Goal: Task Accomplishment & Management: Use online tool/utility

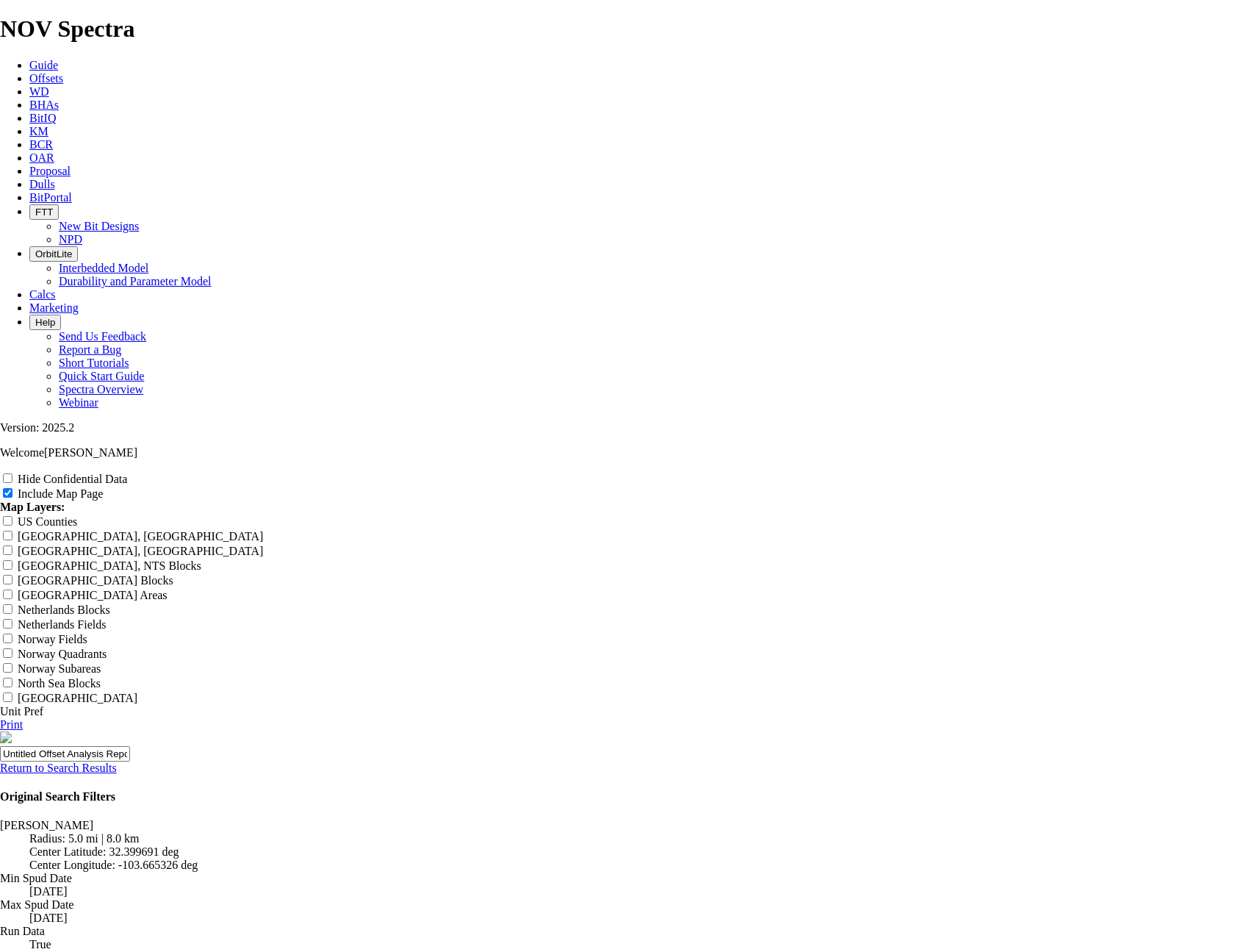
click at [63, 72] on span "Offsets" at bounding box center [46, 77] width 33 height 13
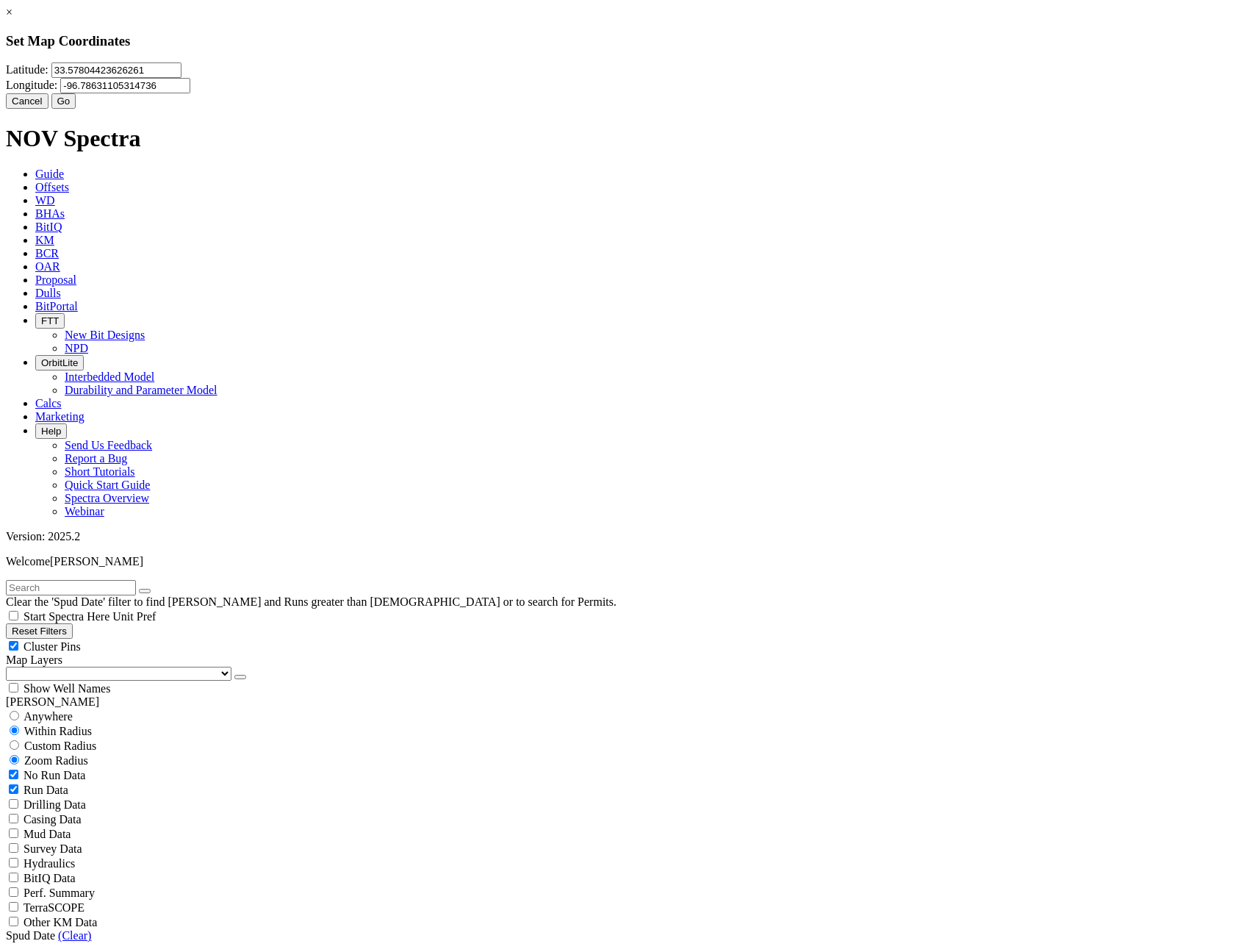
click at [181, 77] on input "33.57804423626261" at bounding box center [116, 71] width 130 height 16
type input "051623332"
click at [190, 90] on input "-103" at bounding box center [125, 85] width 130 height 16
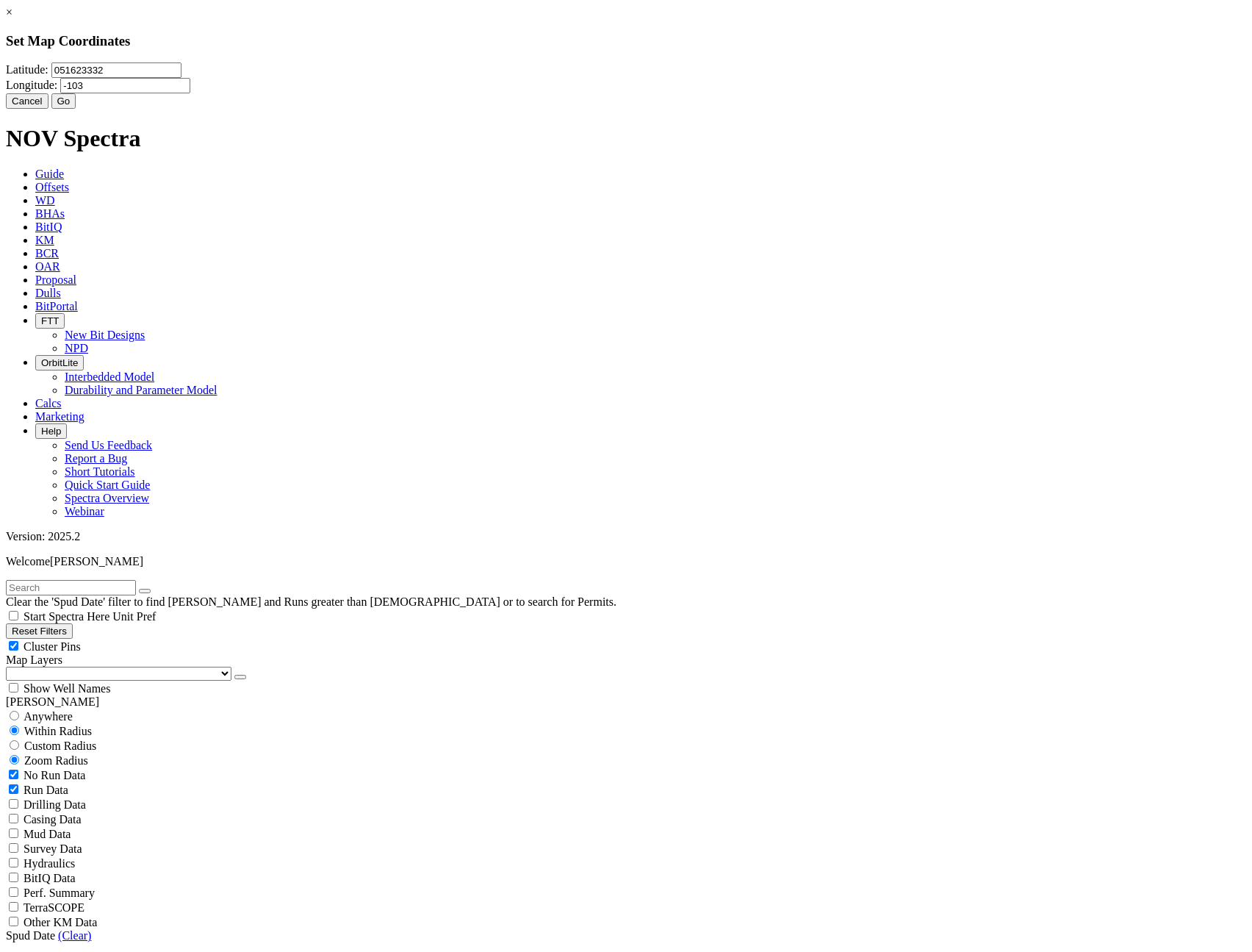
click at [190, 93] on input "-103" at bounding box center [125, 85] width 130 height 16
type input "-103.3084"
click at [76, 109] on button "Go" at bounding box center [63, 101] width 25 height 16
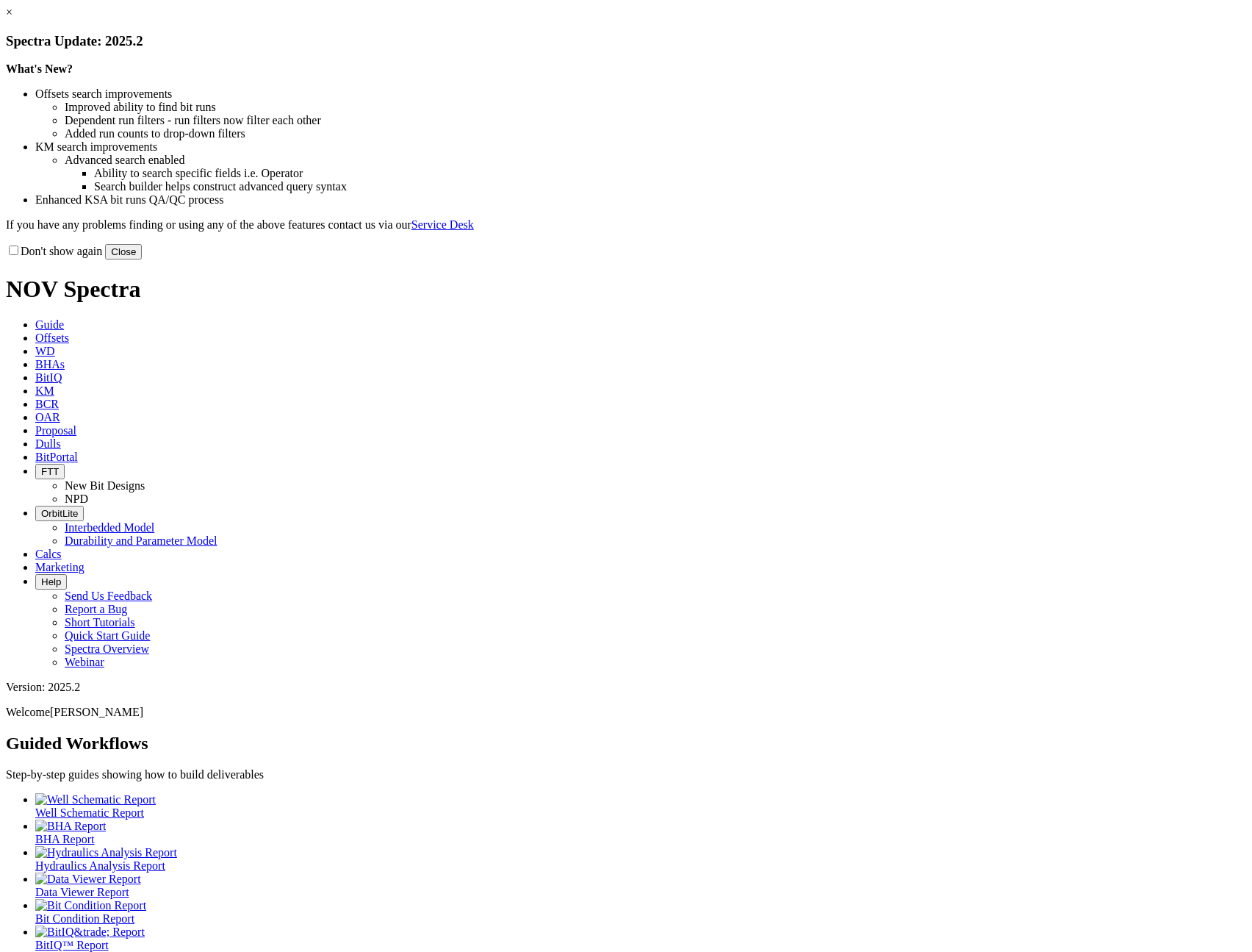
click at [142, 260] on button "Close" at bounding box center [123, 252] width 36 height 16
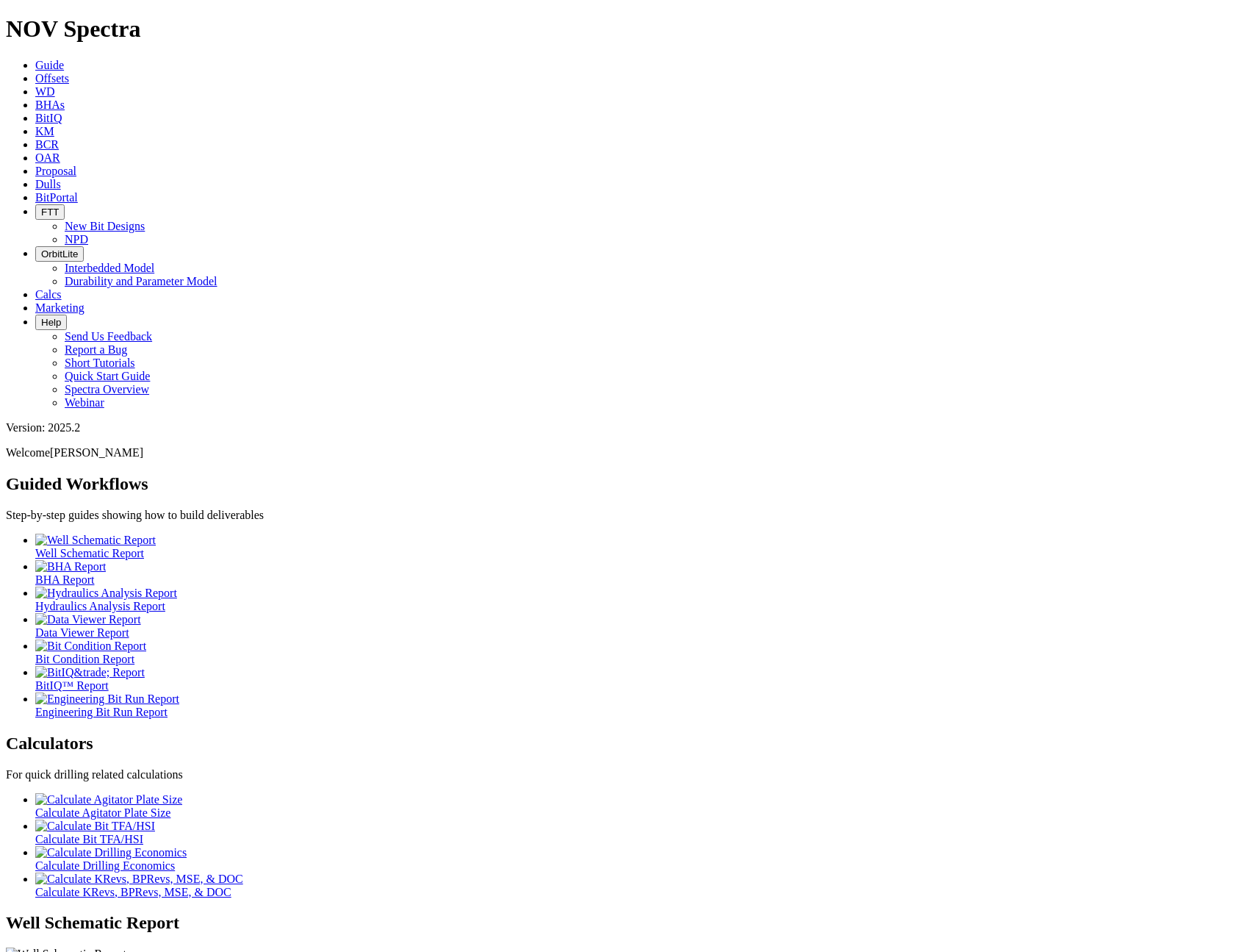
click at [69, 72] on span "Offsets" at bounding box center [52, 77] width 33 height 13
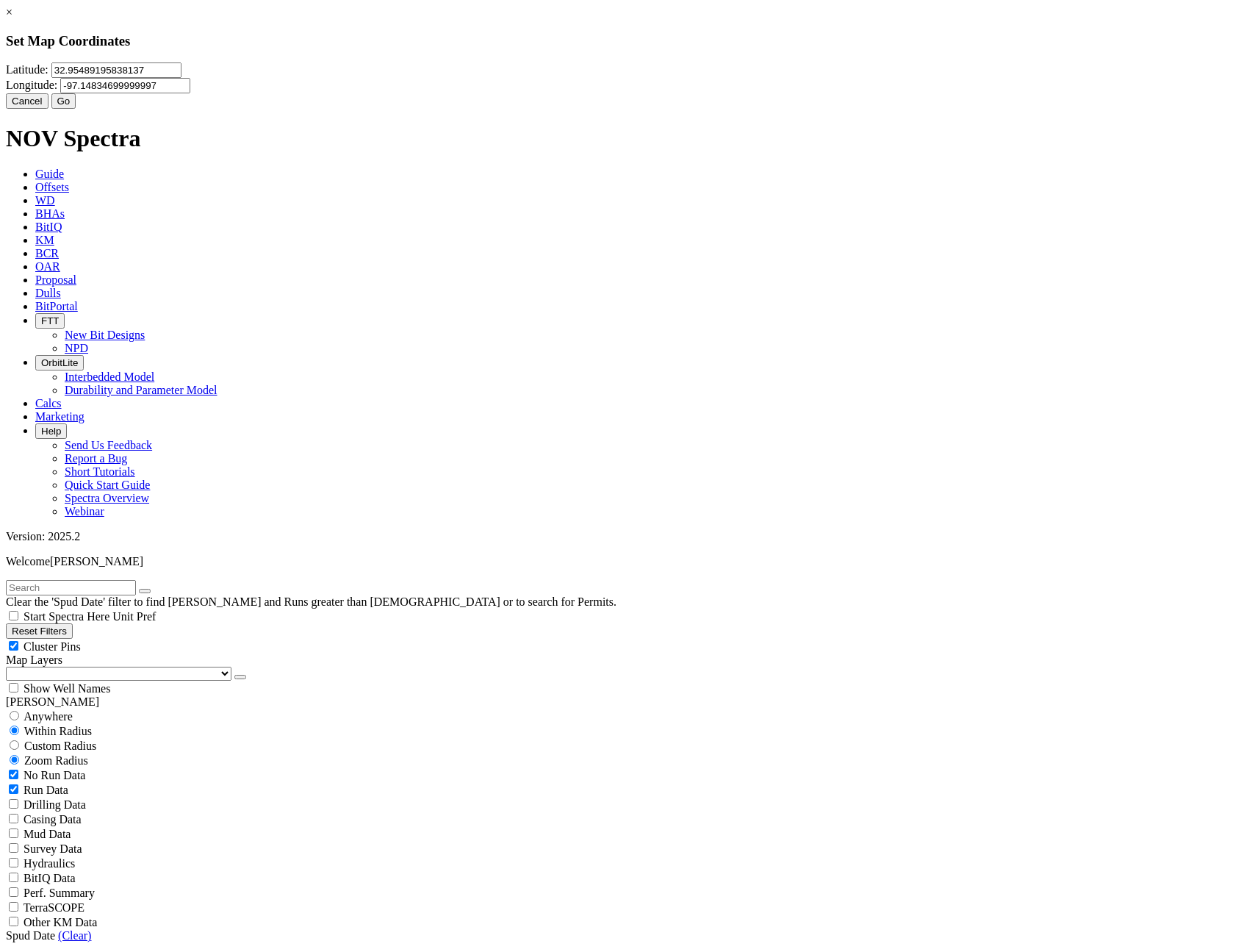
click at [181, 77] on input "32.95489195838137" at bounding box center [116, 71] width 130 height 16
type input "32.0516523"
type input "-103.3084"
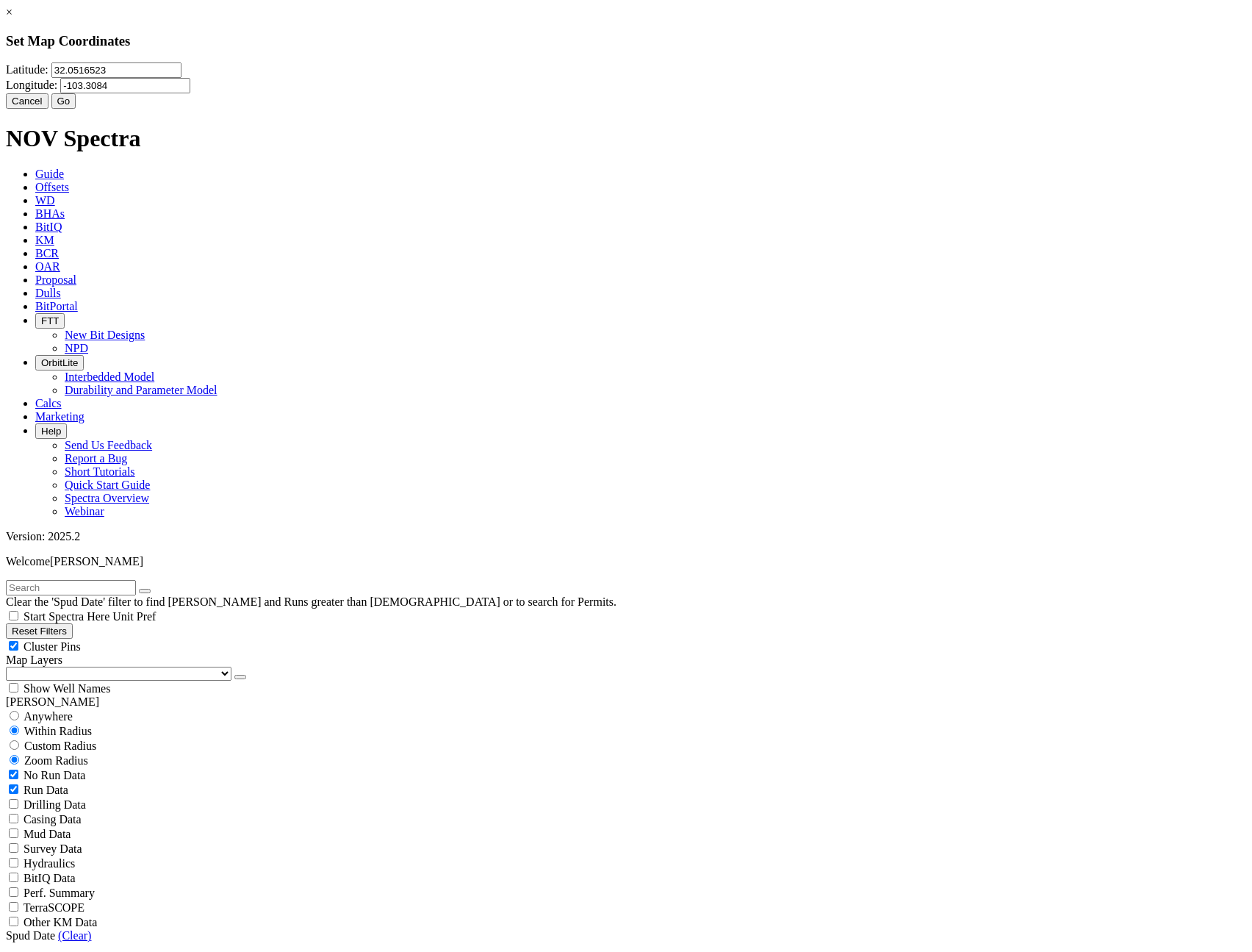
click at [76, 109] on button "Go" at bounding box center [63, 101] width 25 height 16
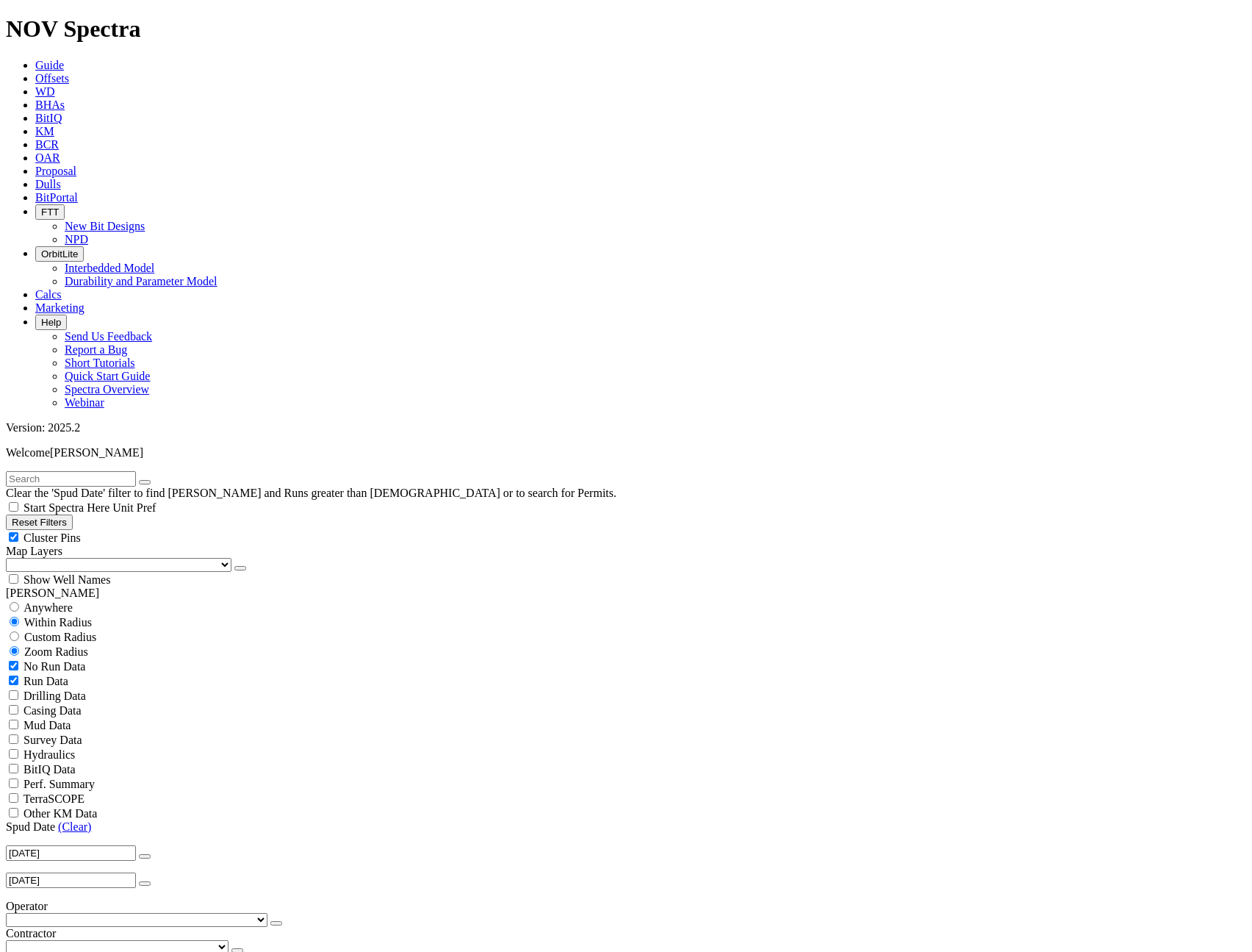
click at [93, 630] on span "Custom Radius" at bounding box center [60, 636] width 72 height 13
radio input "true"
radio input "false"
click at [99, 659] on input "number" at bounding box center [71, 667] width 130 height 16
drag, startPoint x: 116, startPoint y: 283, endPoint x: 125, endPoint y: 279, distance: 9.8
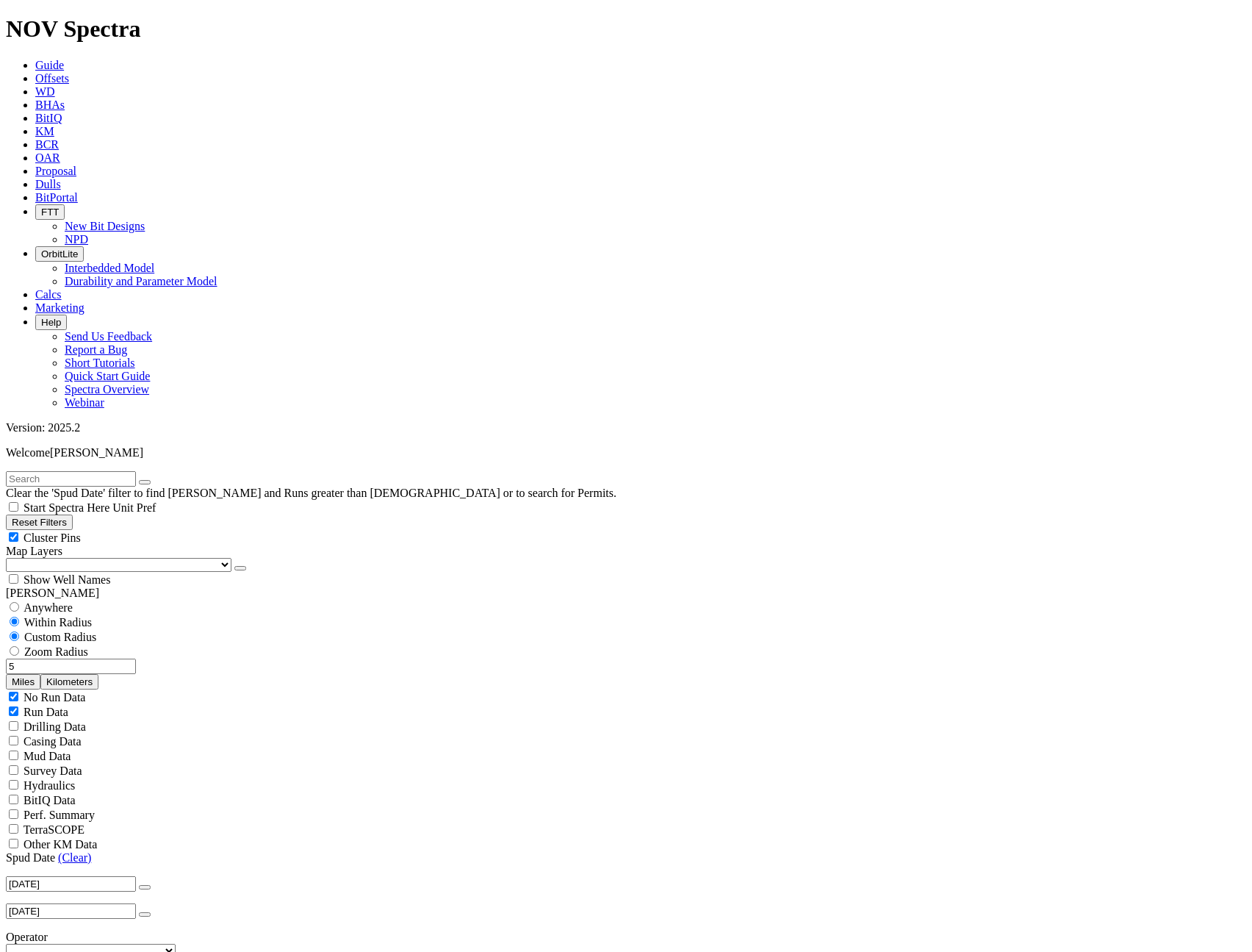
click at [122, 659] on input "5" at bounding box center [71, 667] width 130 height 16
type input "10"
select select "12.25"
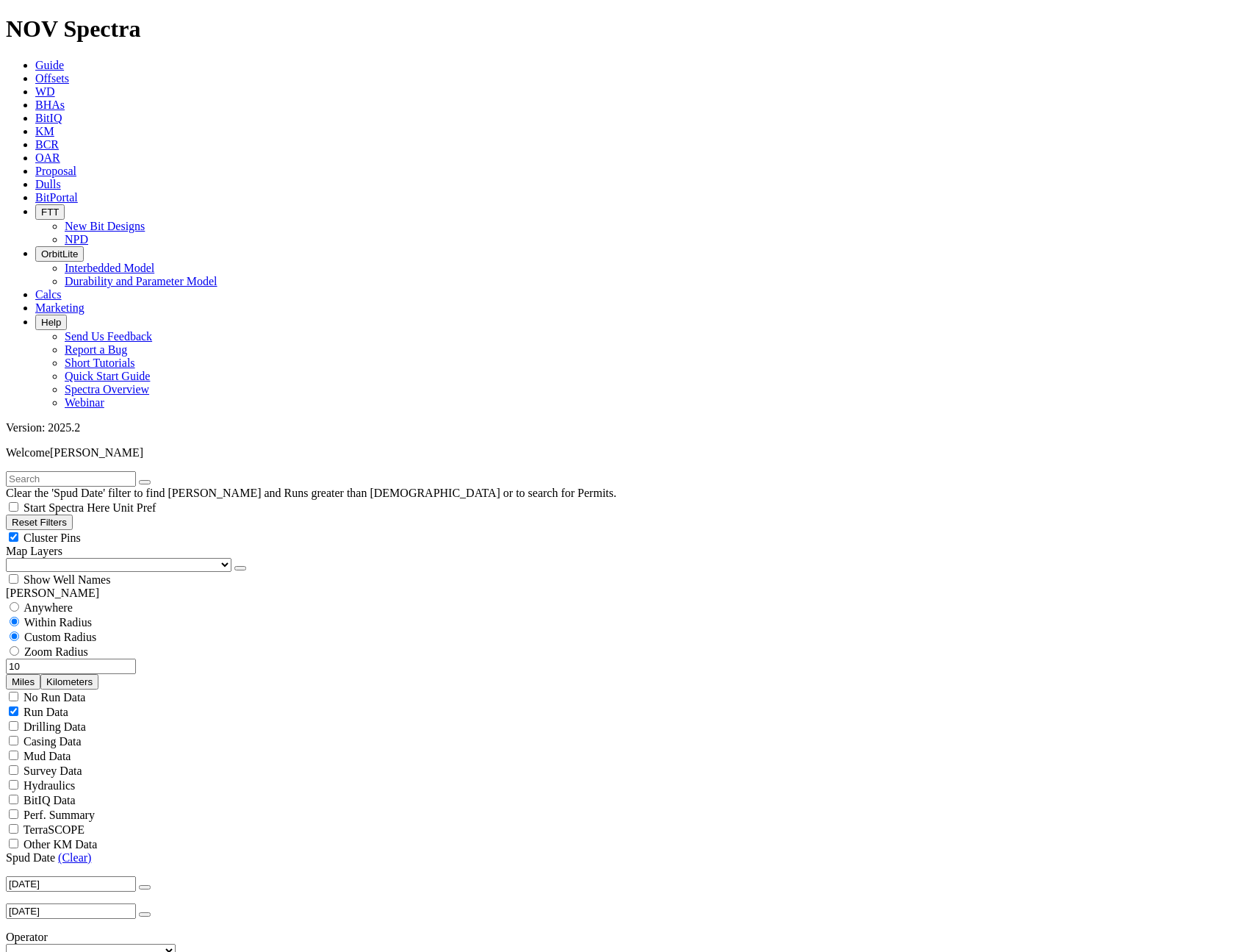
checkbox input "false"
select select "? number:12.25 ?"
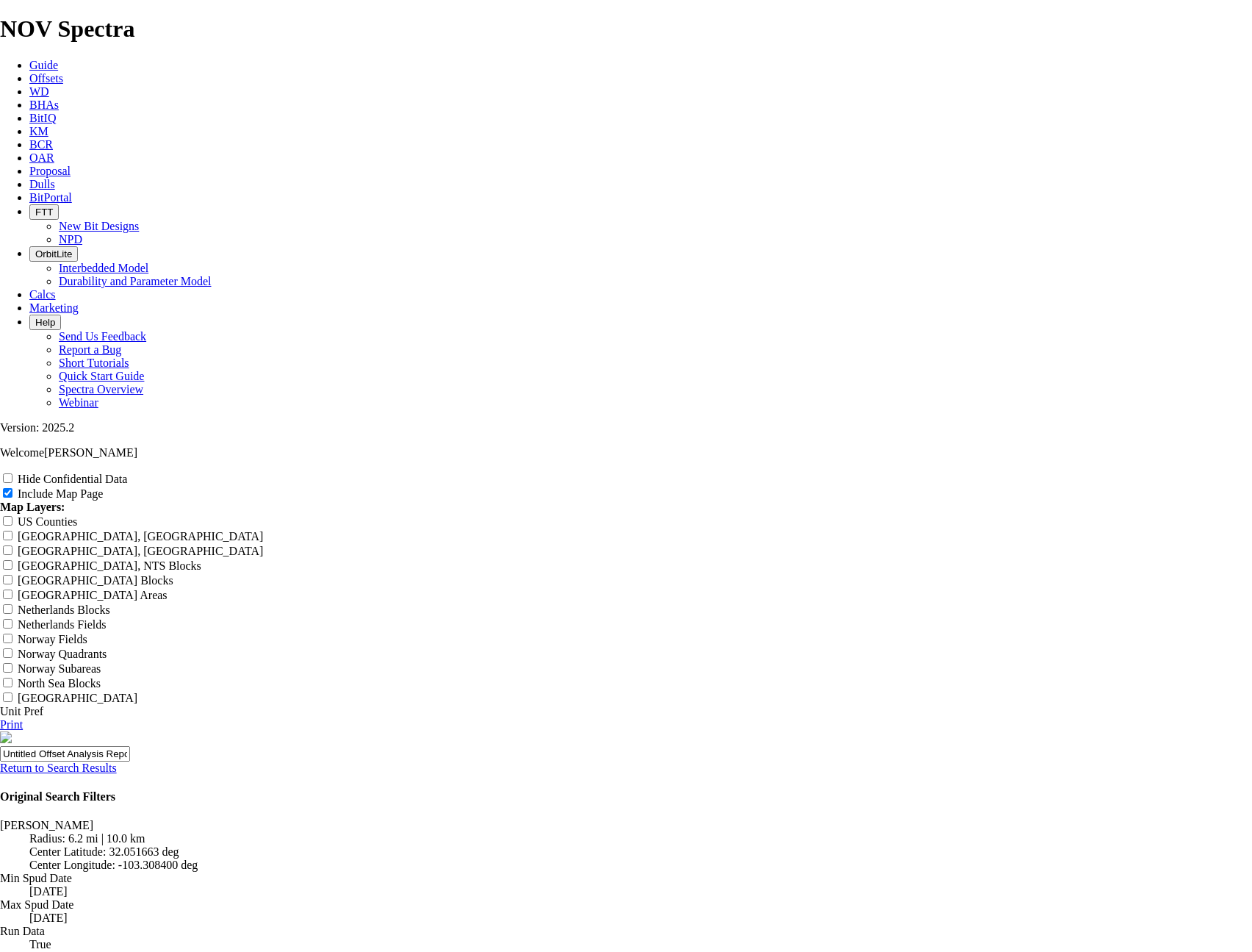
scroll to position [3013, 0]
click at [63, 72] on link "Offsets" at bounding box center [46, 77] width 33 height 13
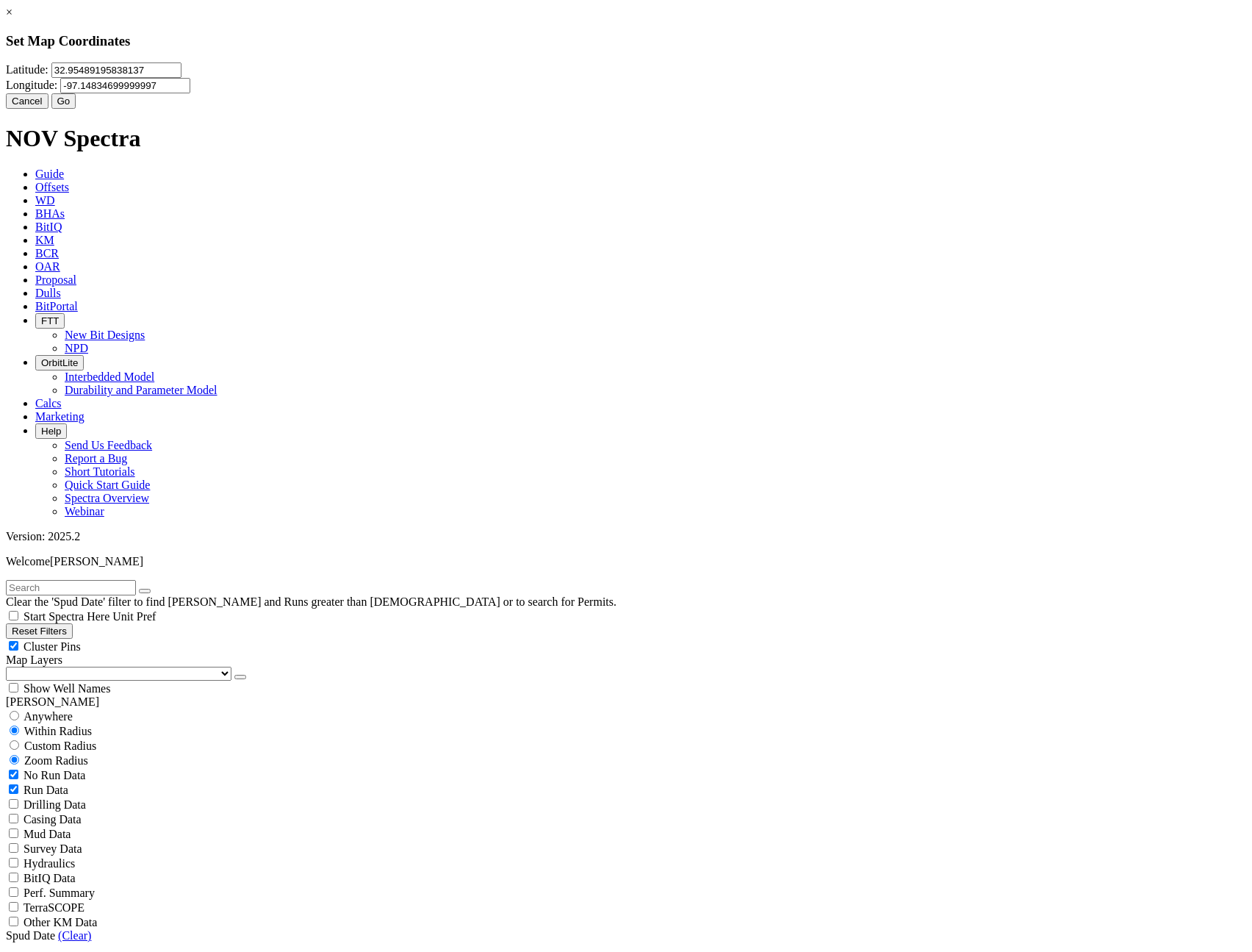
click at [181, 77] on input "32.95489195838137" at bounding box center [116, 71] width 130 height 16
type input "32.8309729"
type input "-103.21874"
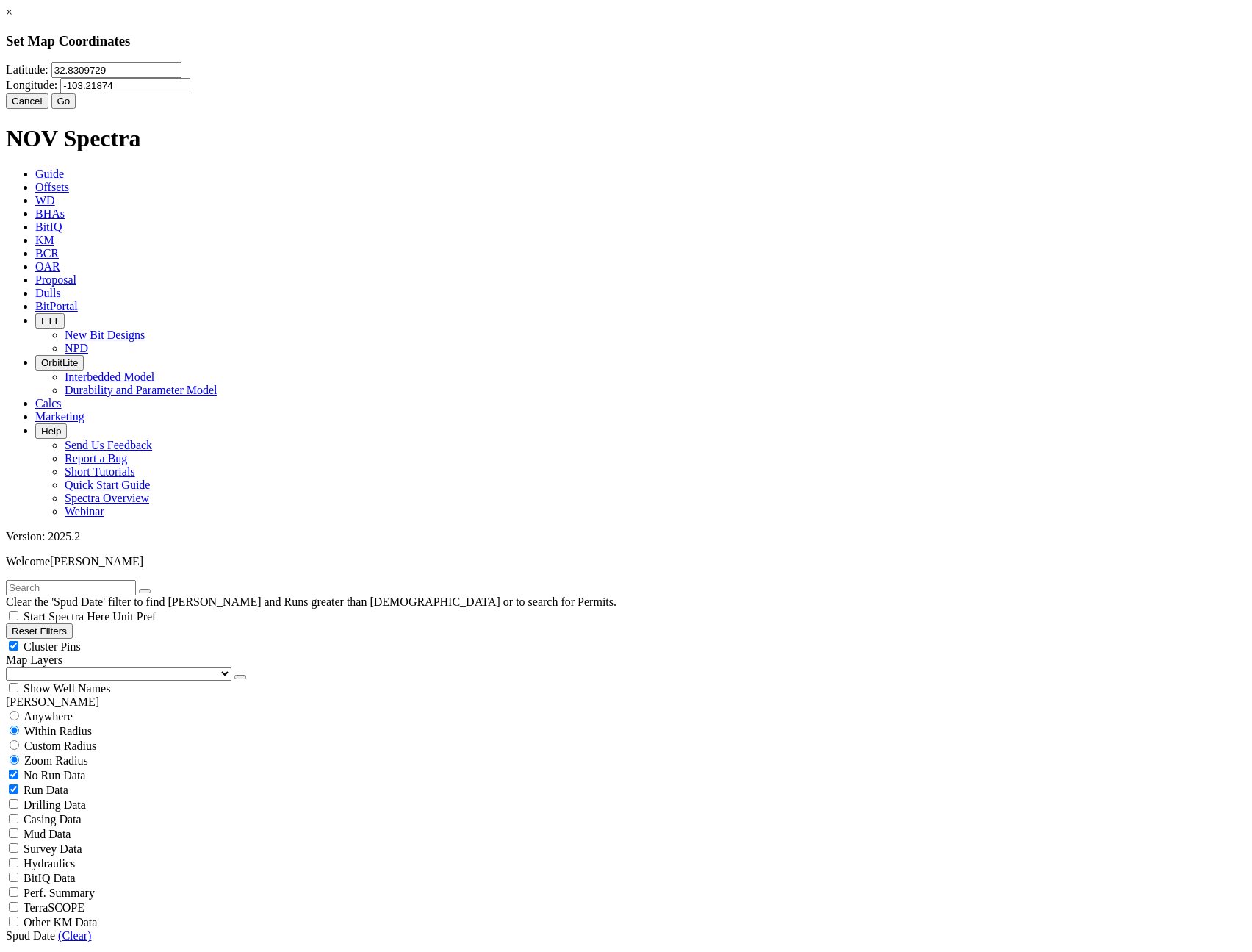
click at [76, 109] on button "Go" at bounding box center [63, 101] width 25 height 16
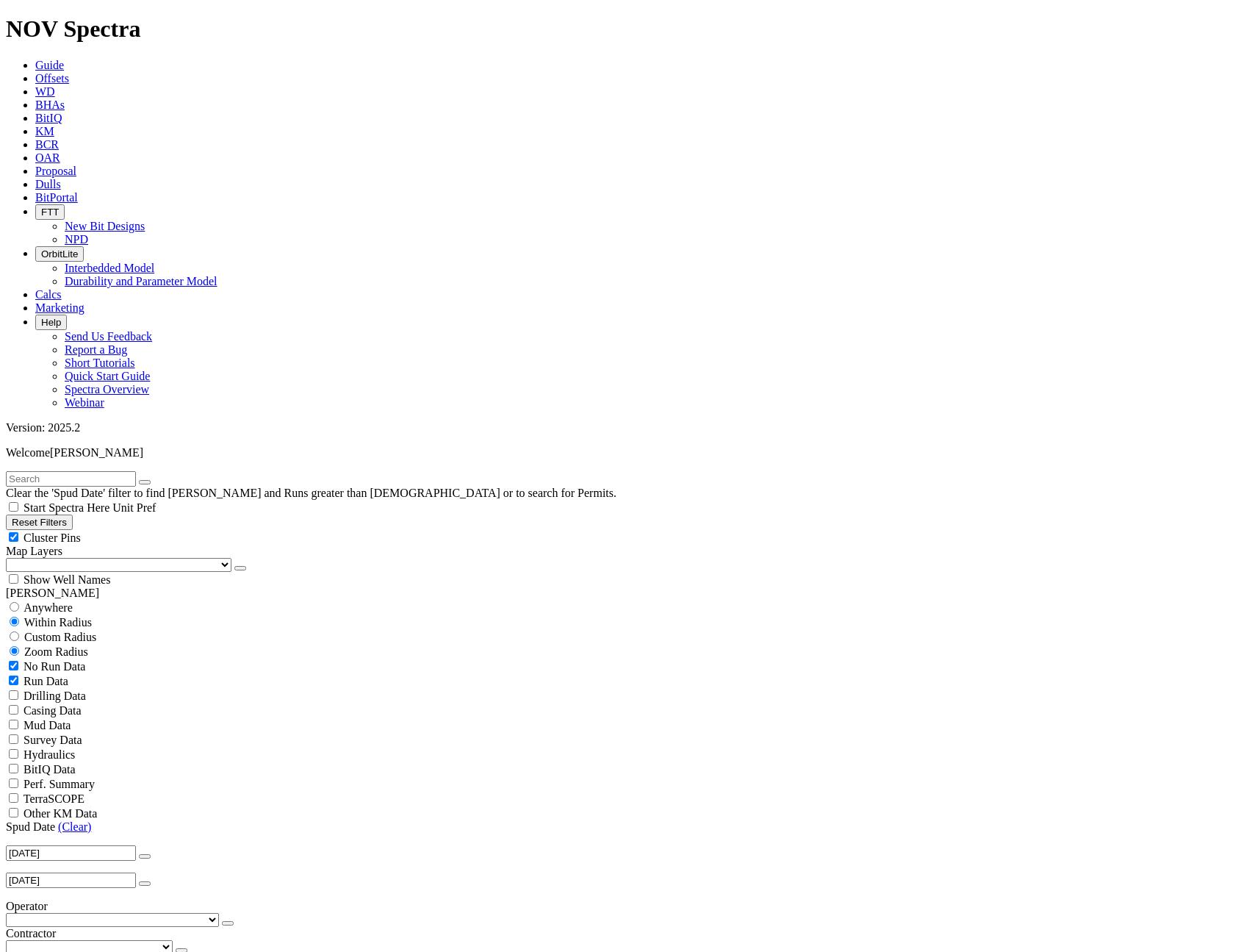
click at [63, 630] on span "Custom Radius" at bounding box center [60, 636] width 72 height 13
radio input "true"
radio input "false"
click at [87, 659] on input "number" at bounding box center [71, 667] width 130 height 16
drag, startPoint x: 108, startPoint y: 276, endPoint x: 125, endPoint y: 276, distance: 17.0
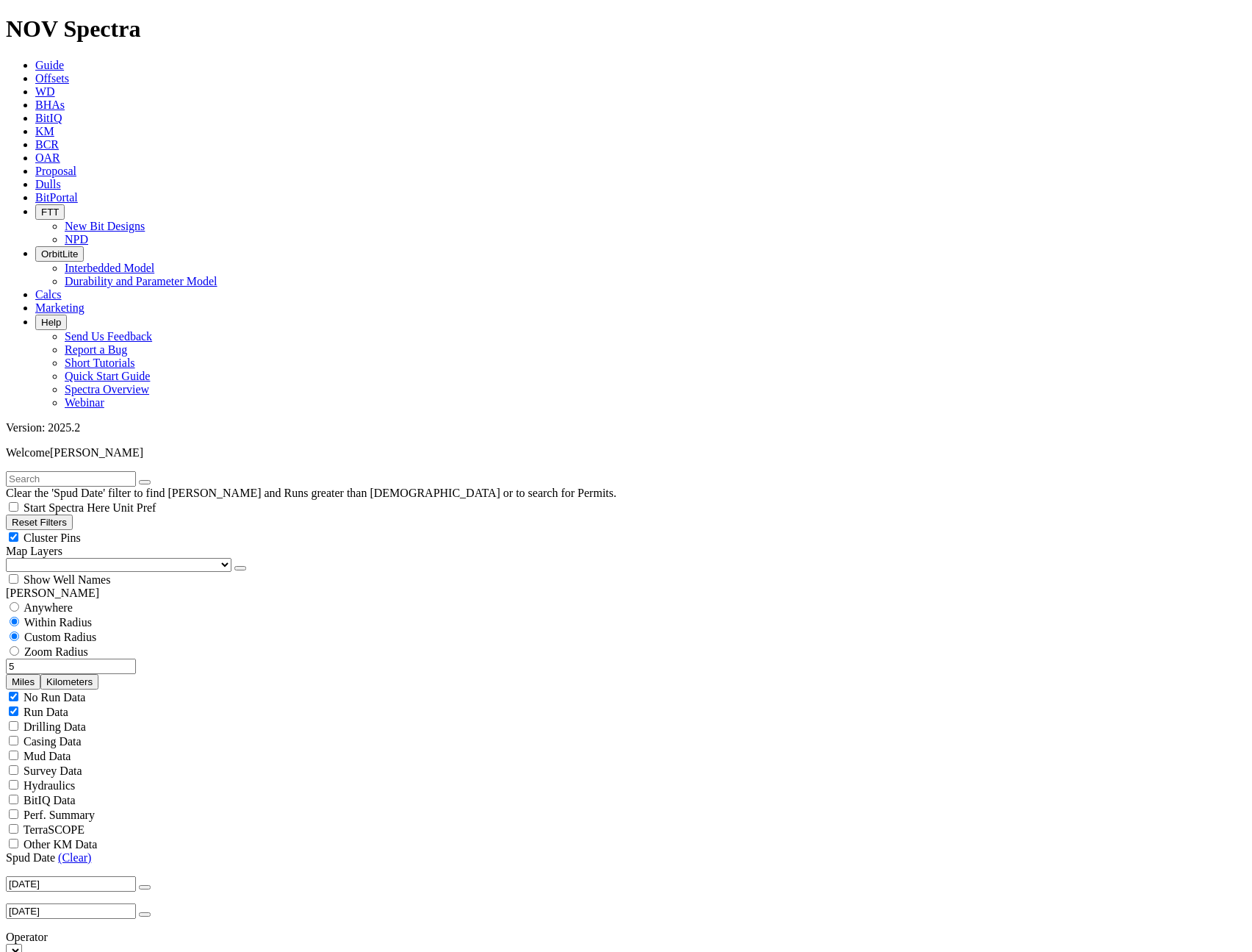
click at [125, 659] on div "5 Miles Kilometers" at bounding box center [626, 674] width 1240 height 30
drag, startPoint x: 109, startPoint y: 280, endPoint x: 143, endPoint y: 283, distance: 34.1
click at [143, 659] on div "10 Miles Kilometers" at bounding box center [626, 674] width 1240 height 30
type input "15"
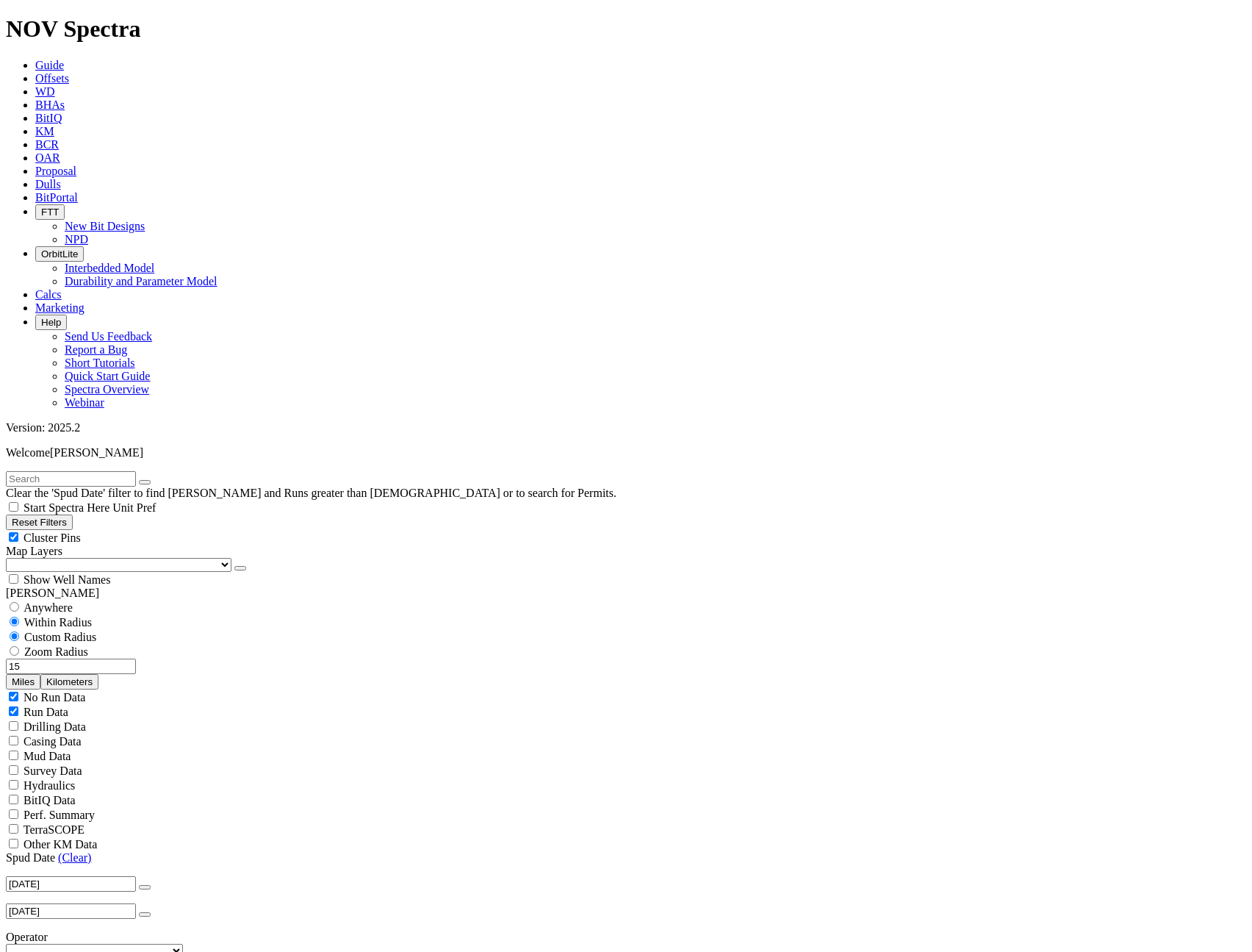
select select "9.875"
checkbox input "false"
select select "? number:9.875 ?"
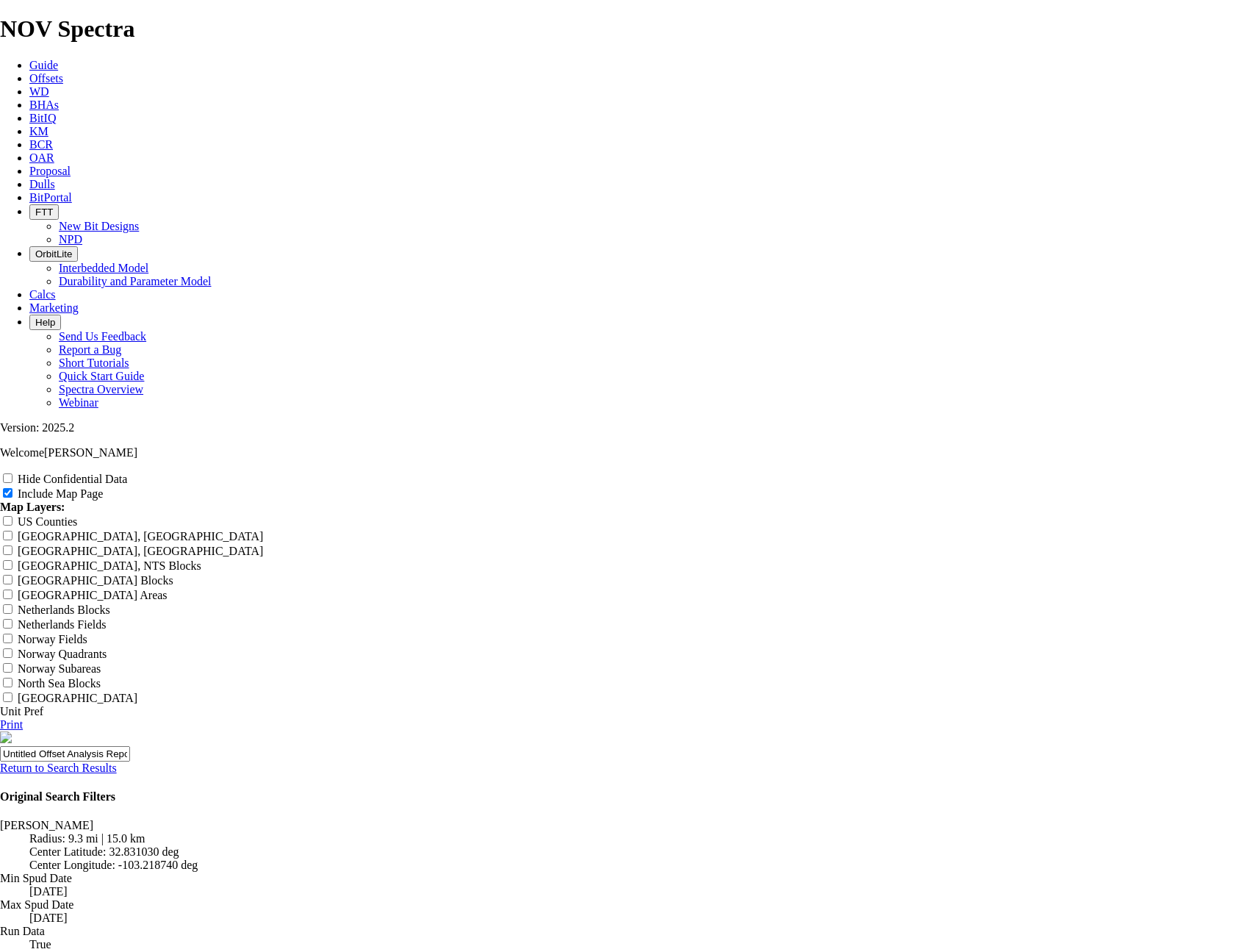
scroll to position [1837, 0]
click at [63, 72] on span "Offsets" at bounding box center [46, 77] width 33 height 13
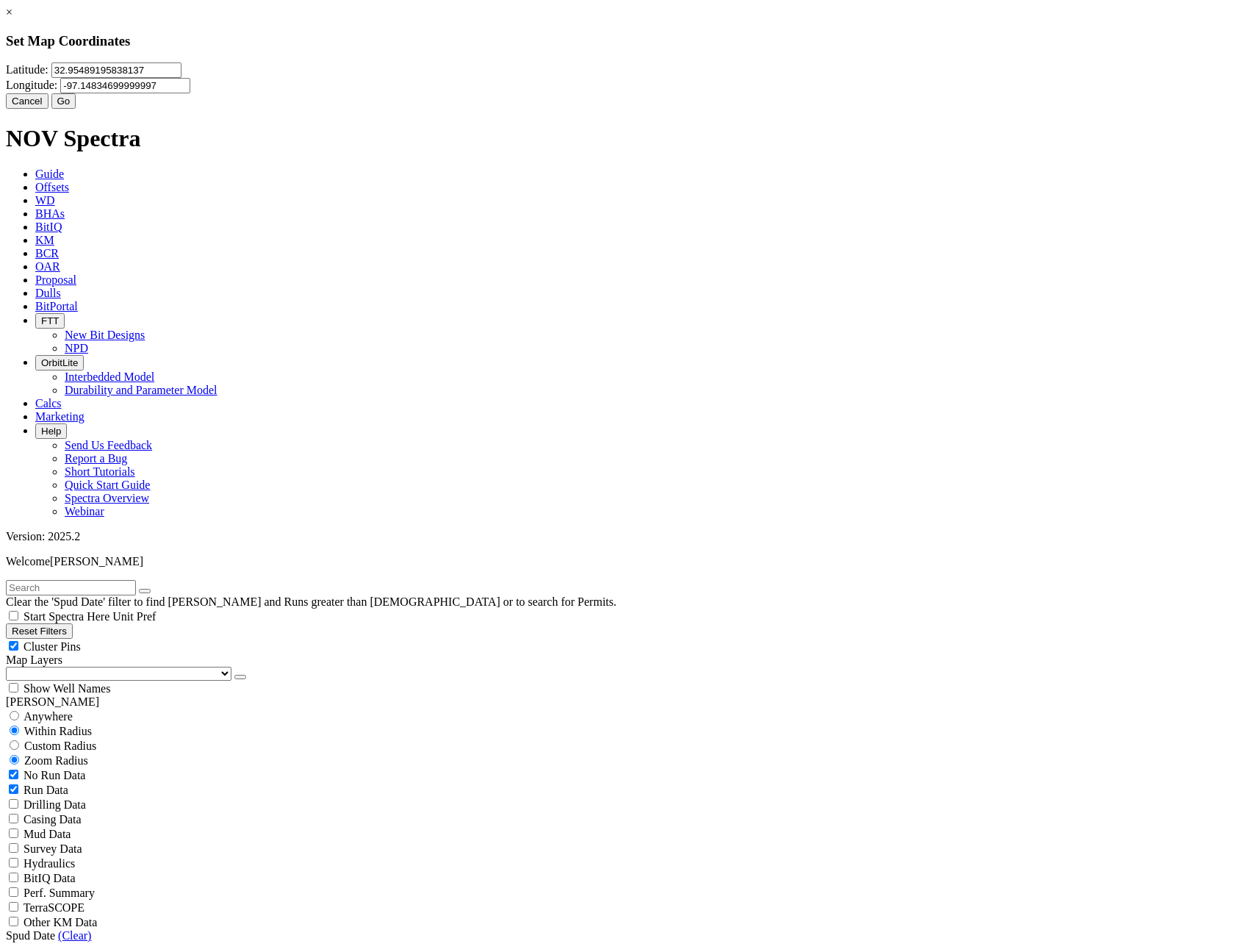
click at [181, 77] on input "32.95489195838137" at bounding box center [116, 71] width 130 height 16
type input "32.6246425"
type input "-103.54962"
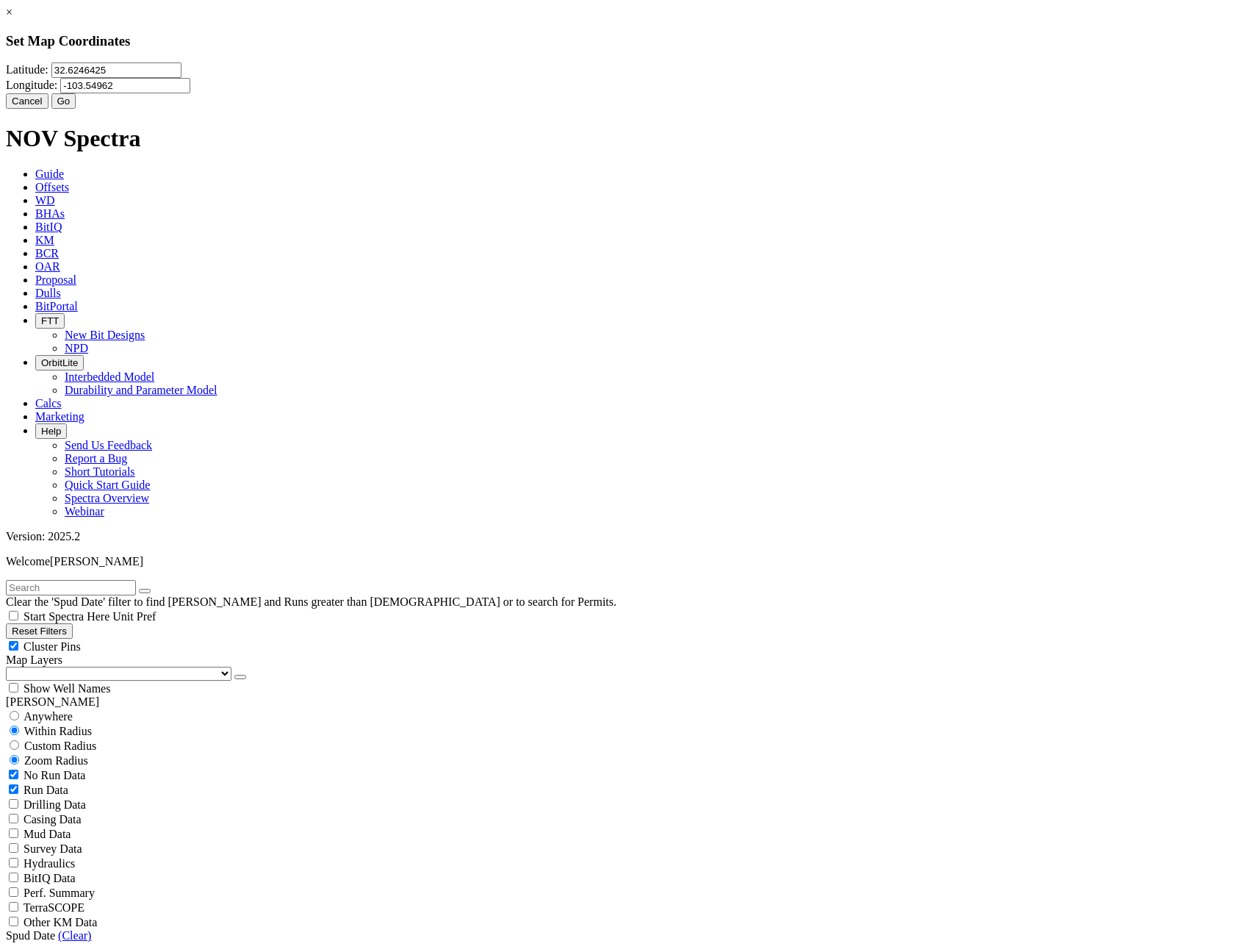
click at [76, 109] on button "Go" at bounding box center [63, 101] width 25 height 16
